Goal: Navigation & Orientation: Go to known website

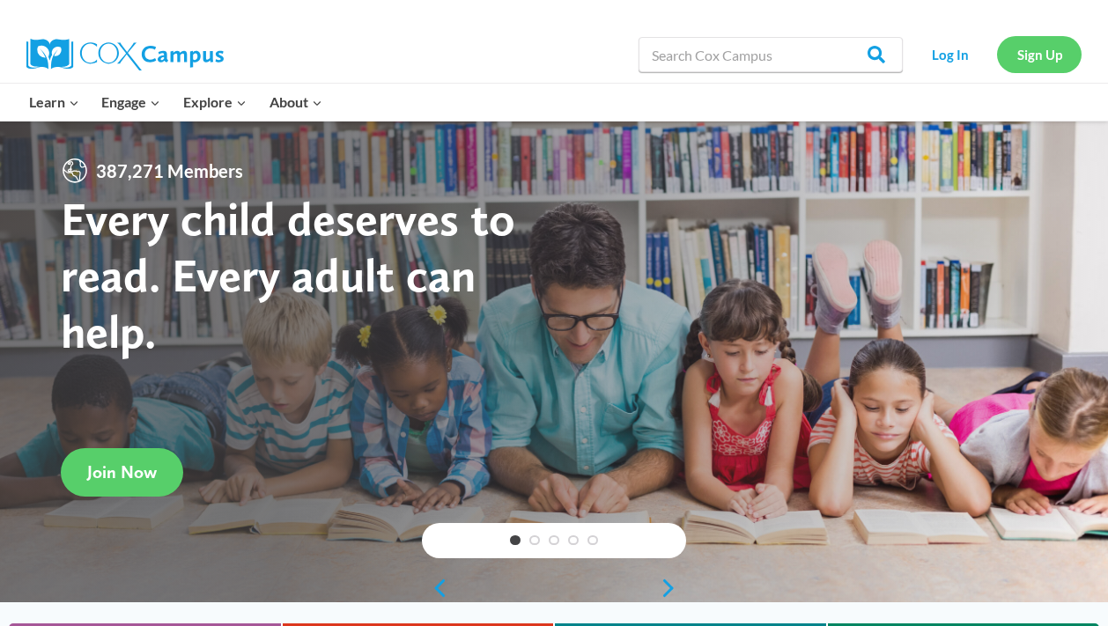
click at [1057, 54] on link "Sign Up" at bounding box center [1039, 54] width 85 height 36
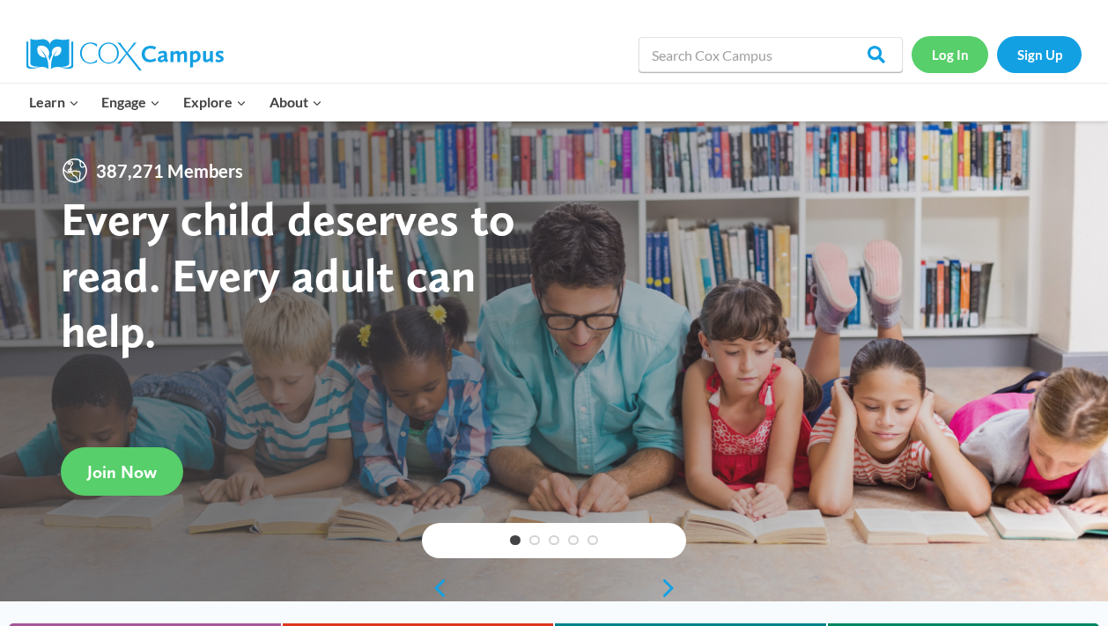
click at [944, 56] on link "Log In" at bounding box center [950, 54] width 77 height 36
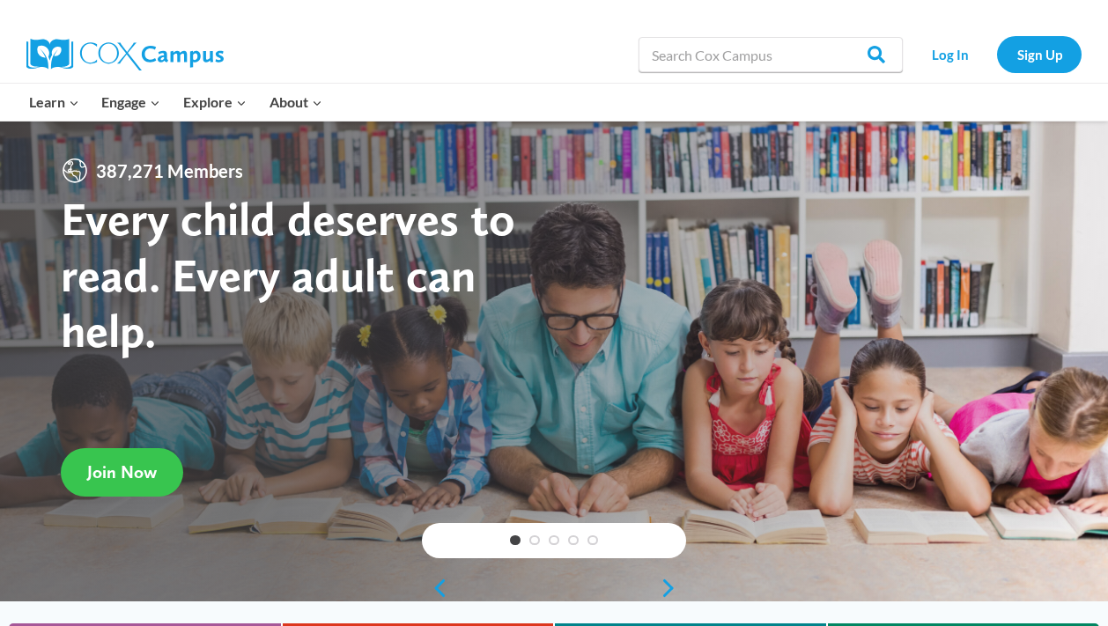
click at [130, 469] on span "Join Now" at bounding box center [122, 472] width 70 height 21
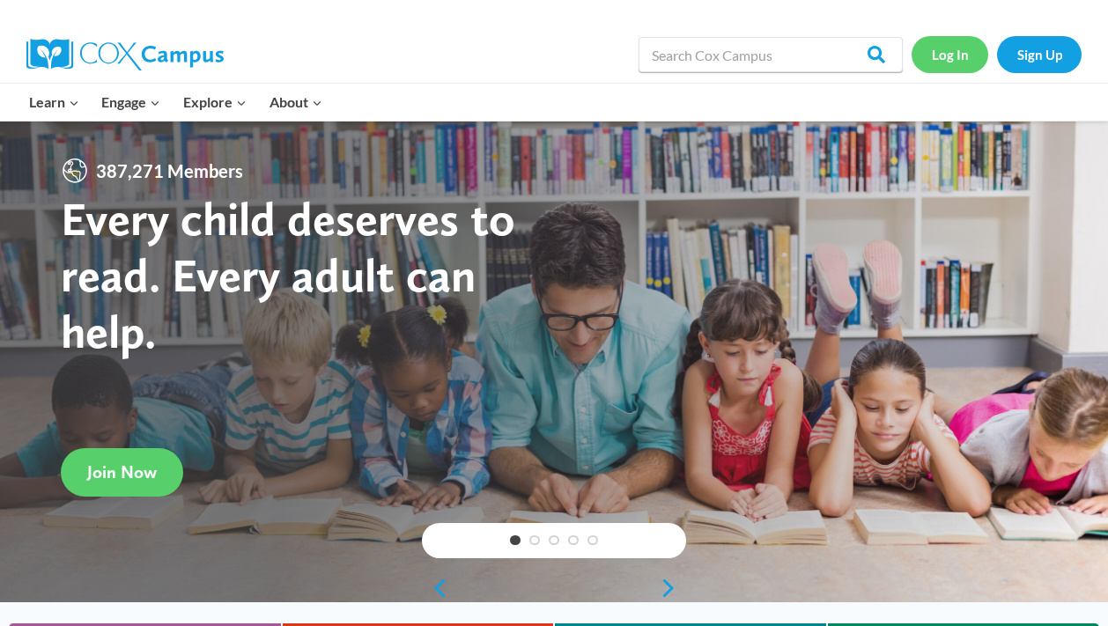
click at [957, 56] on link "Log In" at bounding box center [950, 54] width 77 height 36
